Goal: Navigation & Orientation: Find specific page/section

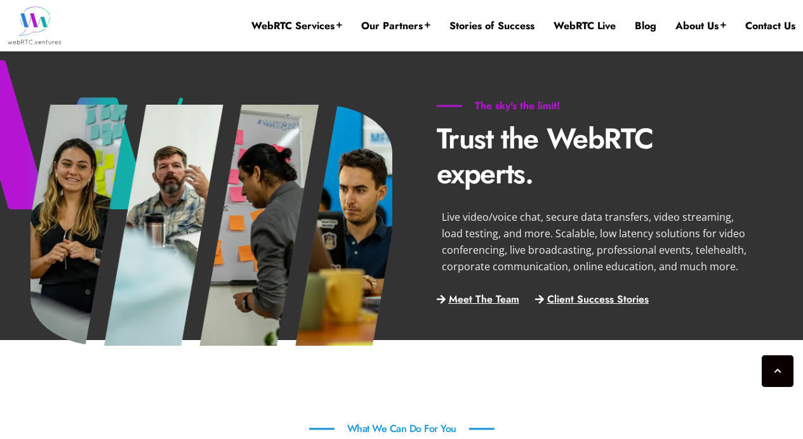
scroll to position [500, 0]
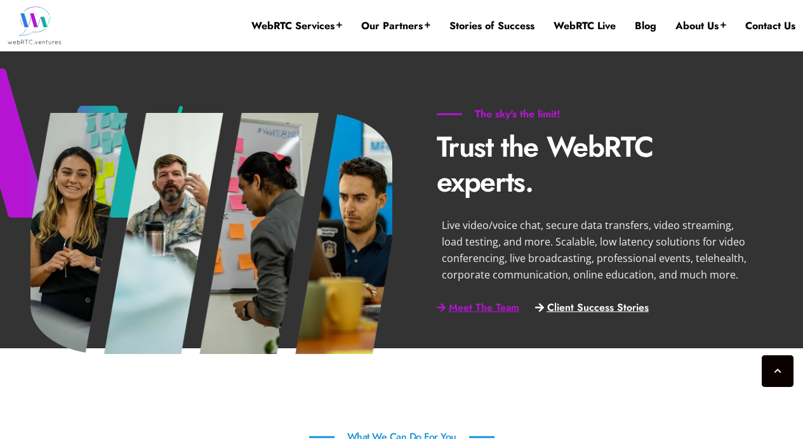
click at [490, 309] on span "Meet The Team" at bounding box center [484, 308] width 70 height 11
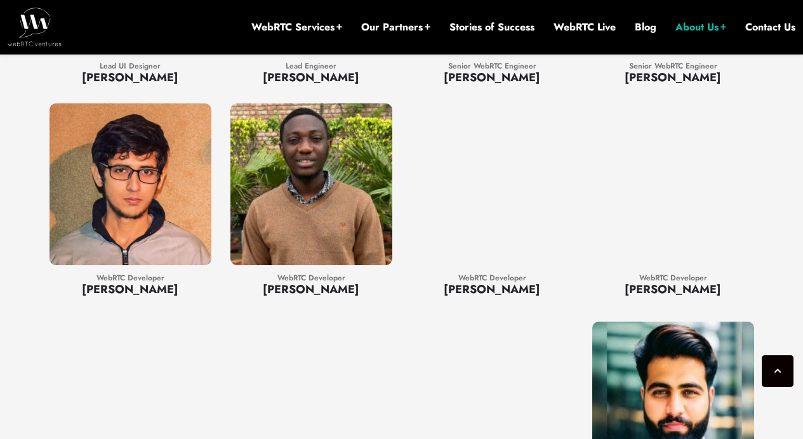
scroll to position [1689, 0]
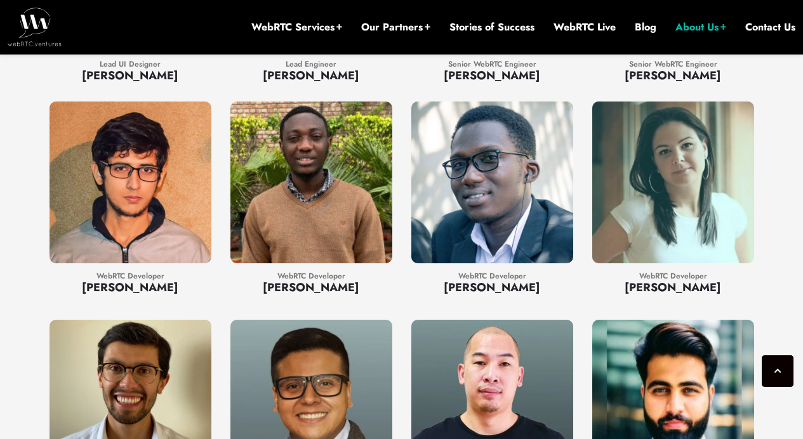
click at [703, 196] on div at bounding box center [674, 183] width 162 height 162
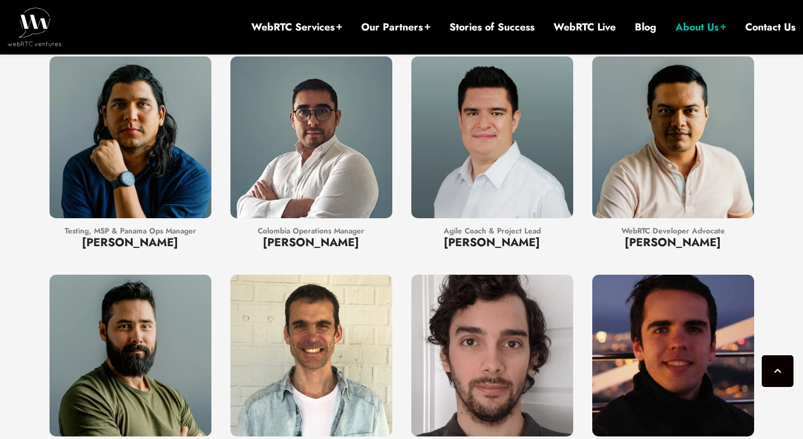
scroll to position [412, 0]
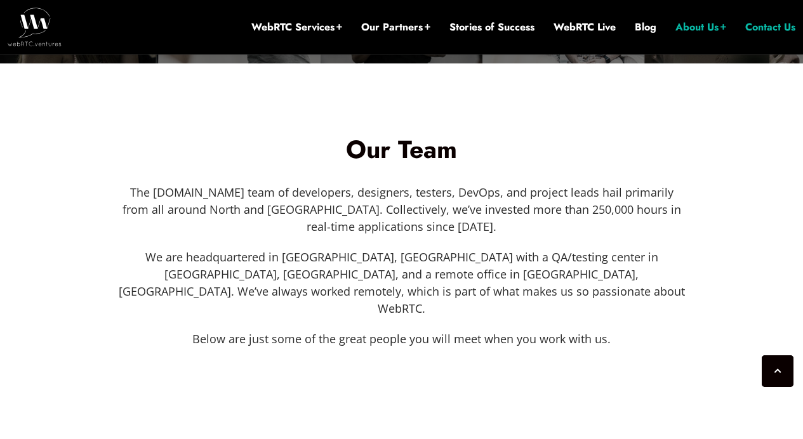
click at [758, 34] on li "Contact Us" at bounding box center [771, 27] width 50 height 54
click at [781, 24] on link "Contact Us" at bounding box center [771, 27] width 50 height 14
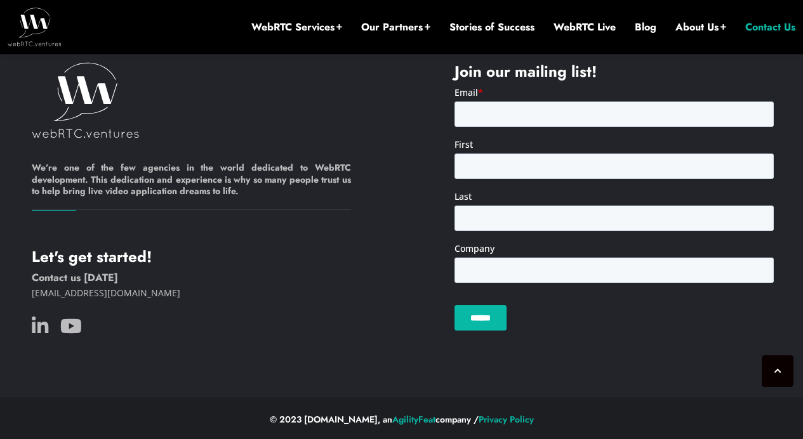
scroll to position [1290, 0]
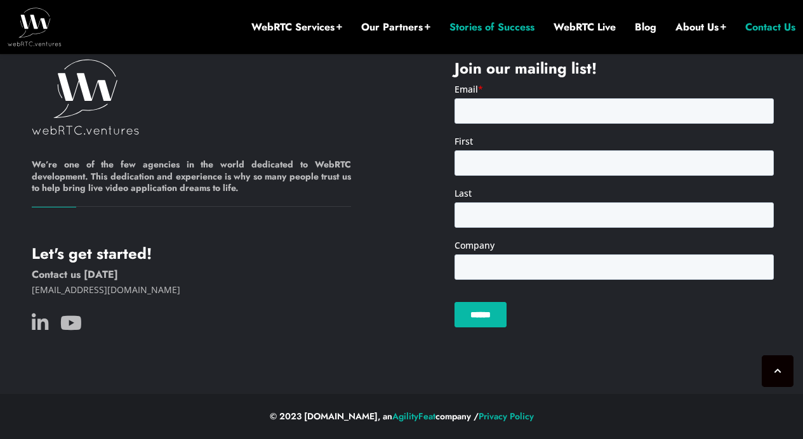
click at [500, 36] on li "Stories of Success" at bounding box center [492, 27] width 85 height 54
click at [500, 30] on link "Stories of Success" at bounding box center [492, 27] width 85 height 14
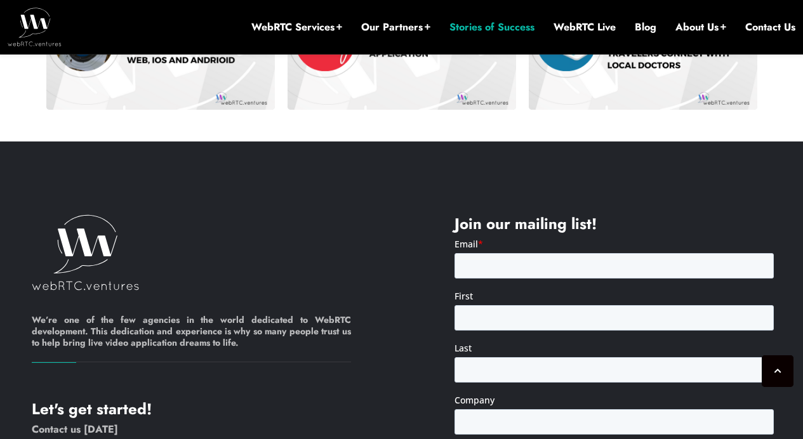
scroll to position [1267, 0]
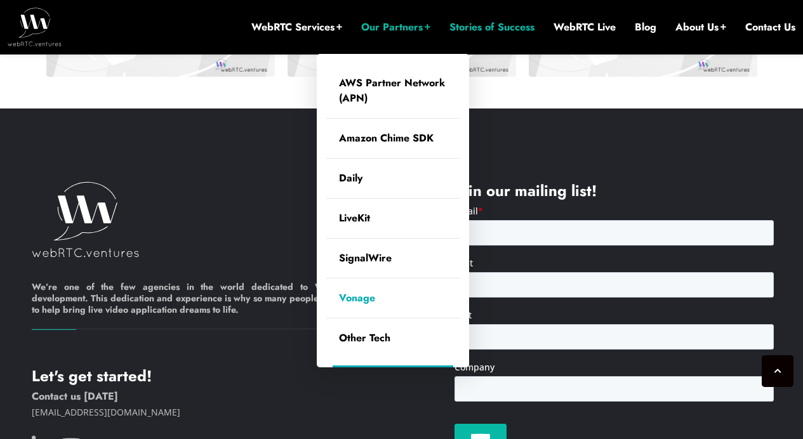
click at [371, 298] on link "Vonage" at bounding box center [392, 298] width 133 height 39
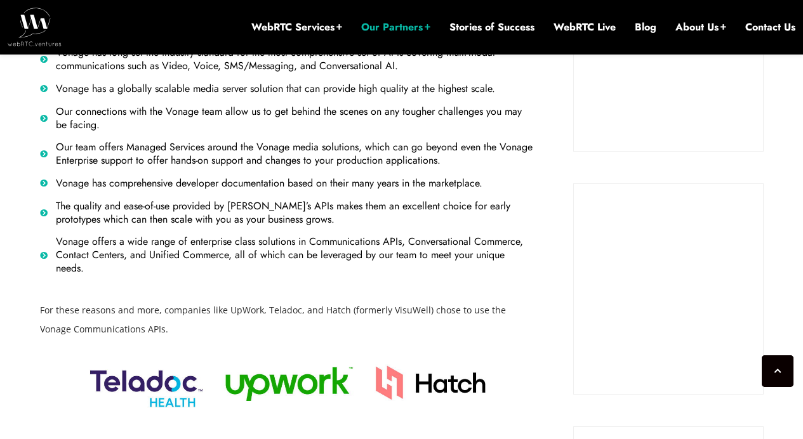
scroll to position [1730, 0]
